Goal: Check status: Check status

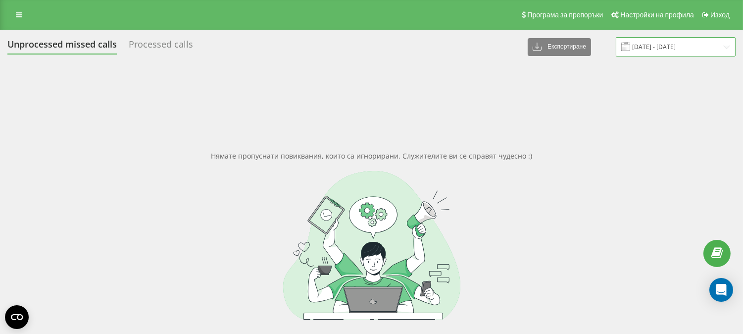
click at [673, 43] on input "[DATE] - [DATE]" at bounding box center [676, 46] width 120 height 19
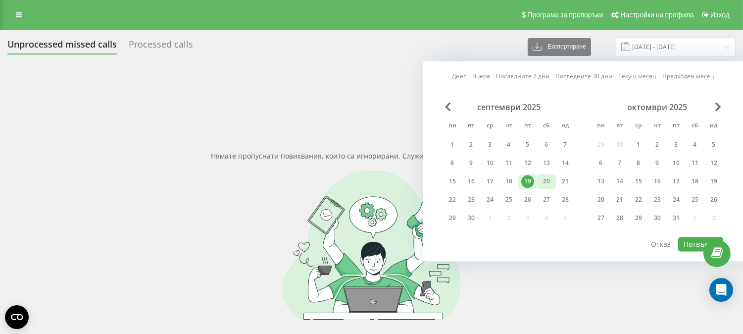
click at [548, 181] on div "20" at bounding box center [546, 181] width 13 height 13
click at [532, 182] on div "19" at bounding box center [527, 181] width 13 height 13
click at [453, 196] on div "22" at bounding box center [452, 199] width 13 height 13
click at [684, 238] on button "Потвърди" at bounding box center [700, 244] width 45 height 14
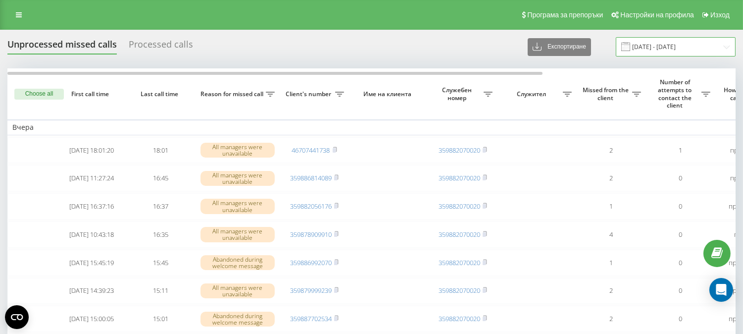
click at [670, 46] on input "[DATE] - [DATE]" at bounding box center [676, 46] width 120 height 19
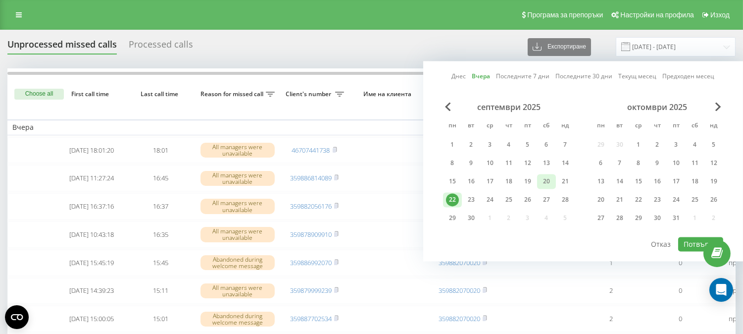
click at [544, 183] on div "20" at bounding box center [546, 181] width 13 height 13
click at [566, 180] on div "21" at bounding box center [565, 181] width 13 height 13
click at [694, 238] on button "Потвърди" at bounding box center [700, 244] width 45 height 14
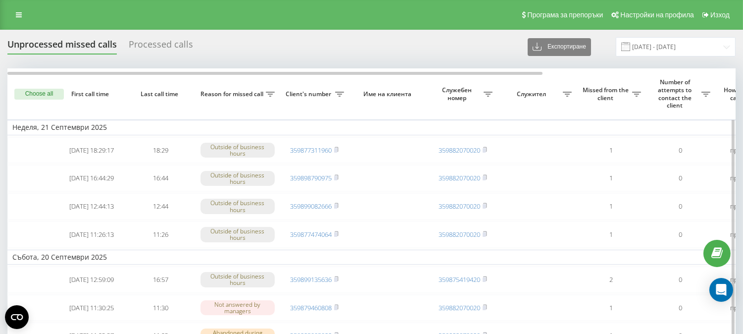
click at [46, 91] on button "Choose all" at bounding box center [39, 94] width 50 height 11
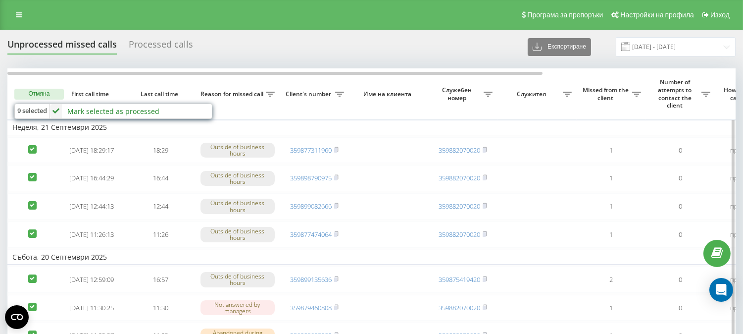
click at [112, 106] on div "Mark selected as processed" at bounding box center [113, 110] width 92 height 9
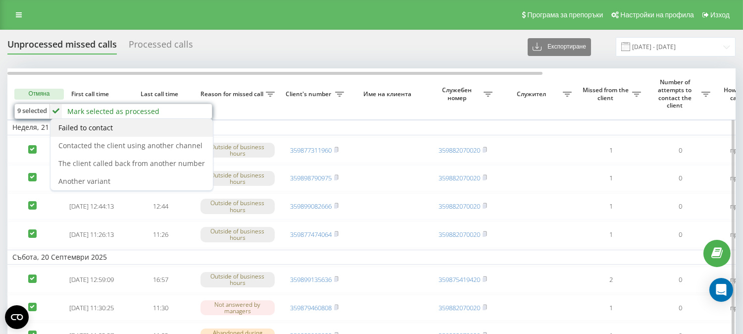
click at [114, 128] on div "Failed to contact" at bounding box center [131, 128] width 162 height 18
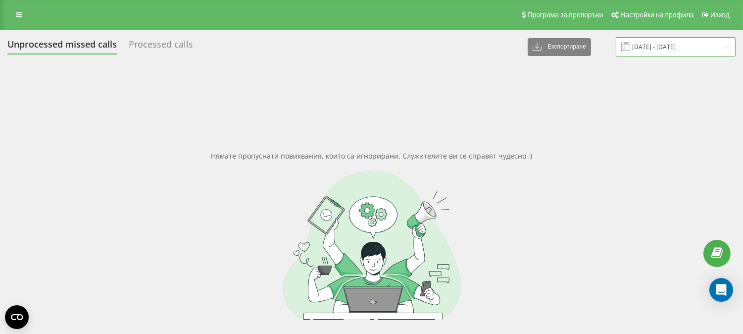
click at [686, 41] on input "[DATE] - [DATE]" at bounding box center [676, 46] width 120 height 19
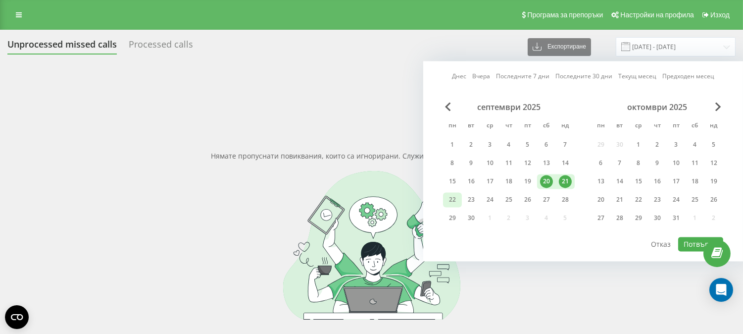
click at [451, 197] on div "22" at bounding box center [452, 199] width 13 height 13
click at [469, 199] on div "23" at bounding box center [471, 199] width 13 height 13
click at [687, 239] on button "Потвърди" at bounding box center [700, 244] width 45 height 14
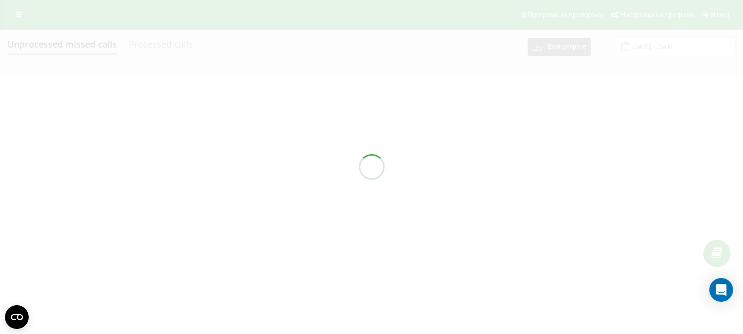
type input "[DATE] - [DATE]"
